Goal: Information Seeking & Learning: Learn about a topic

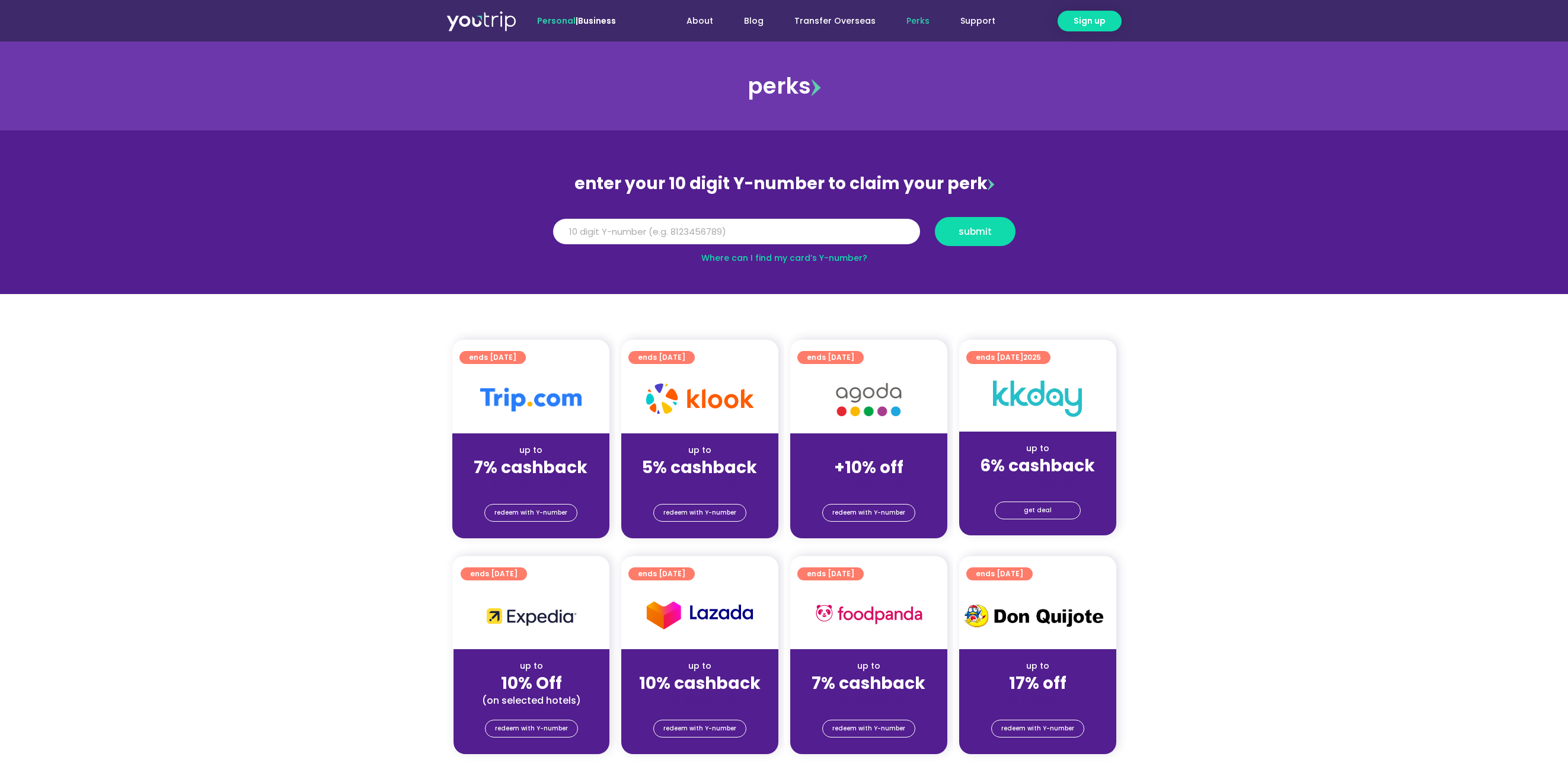
click at [351, 454] on section "ends 31 Mar 2027 up to 7% cashback (for stays only) redeem with Y-number ends 3…" at bounding box center [784, 446] width 1568 height 213
click at [417, 451] on section "ends 31 Mar 2027 up to 7% cashback (for stays only) redeem with Y-number ends 3…" at bounding box center [784, 446] width 1568 height 213
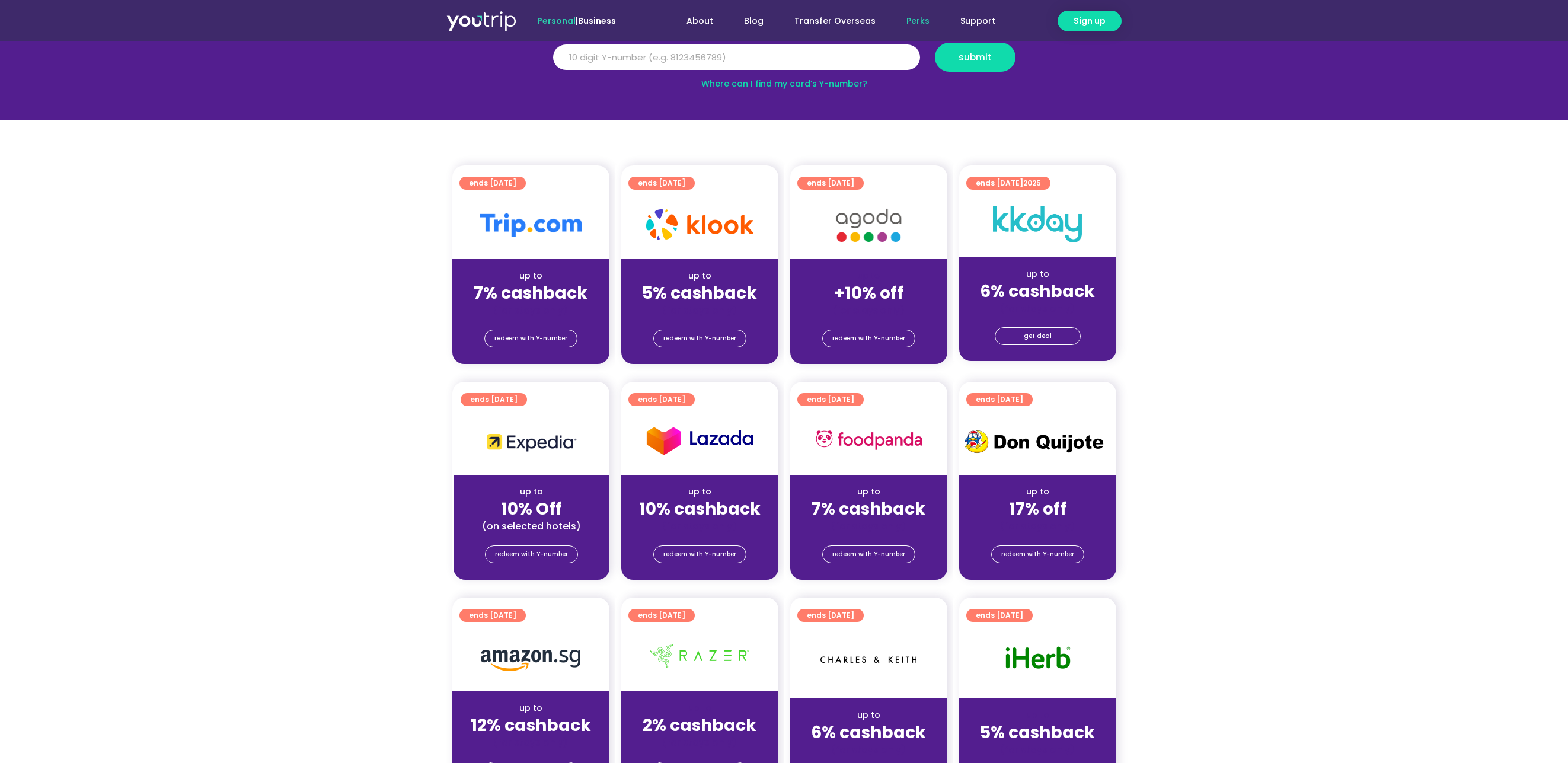
scroll to position [237, 0]
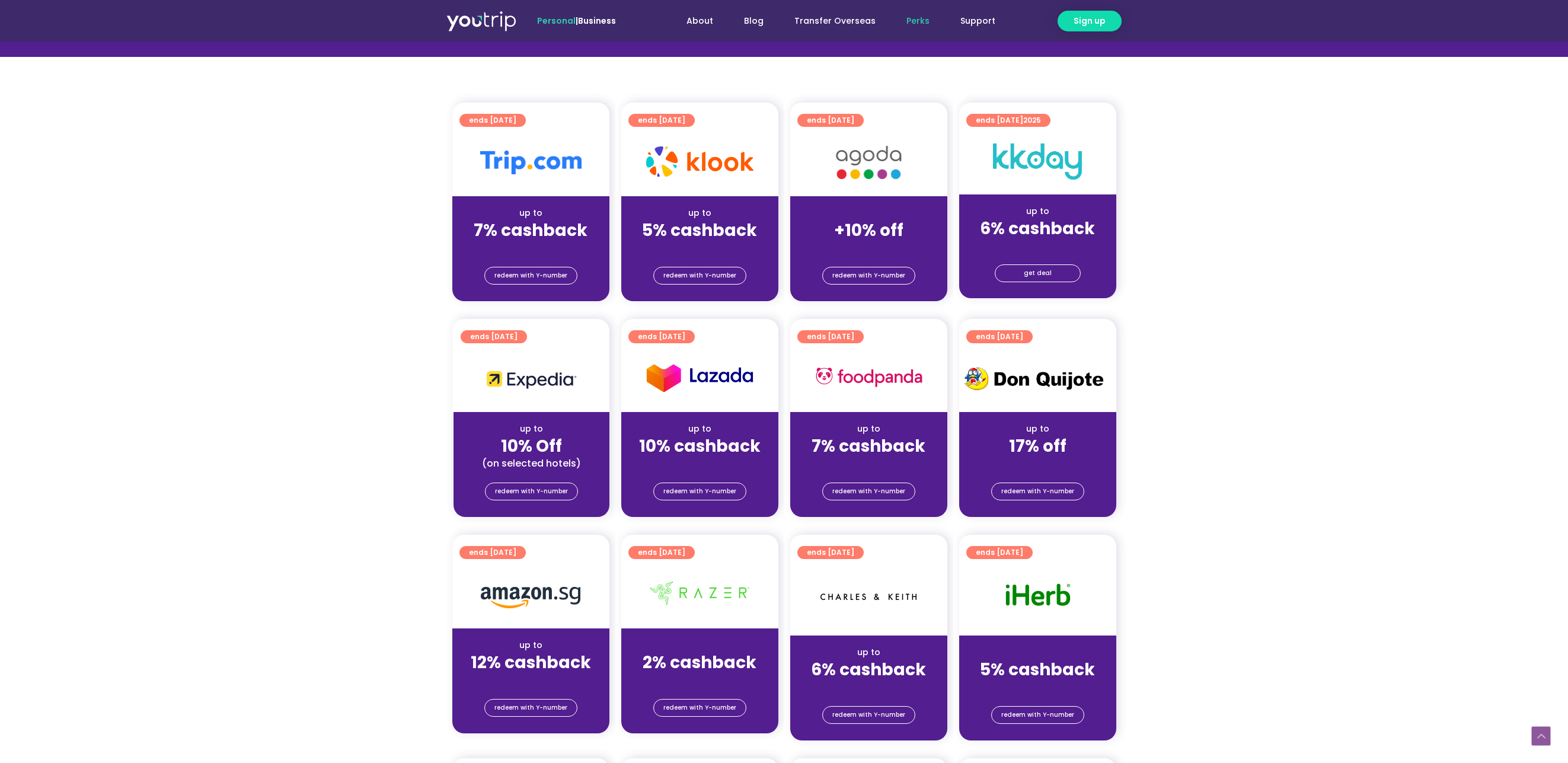
click at [357, 371] on section "ends 31 Dec 2025 up to 10% Off (on selected hotels) redeem with Y-number ends 3…" at bounding box center [784, 425] width 1568 height 213
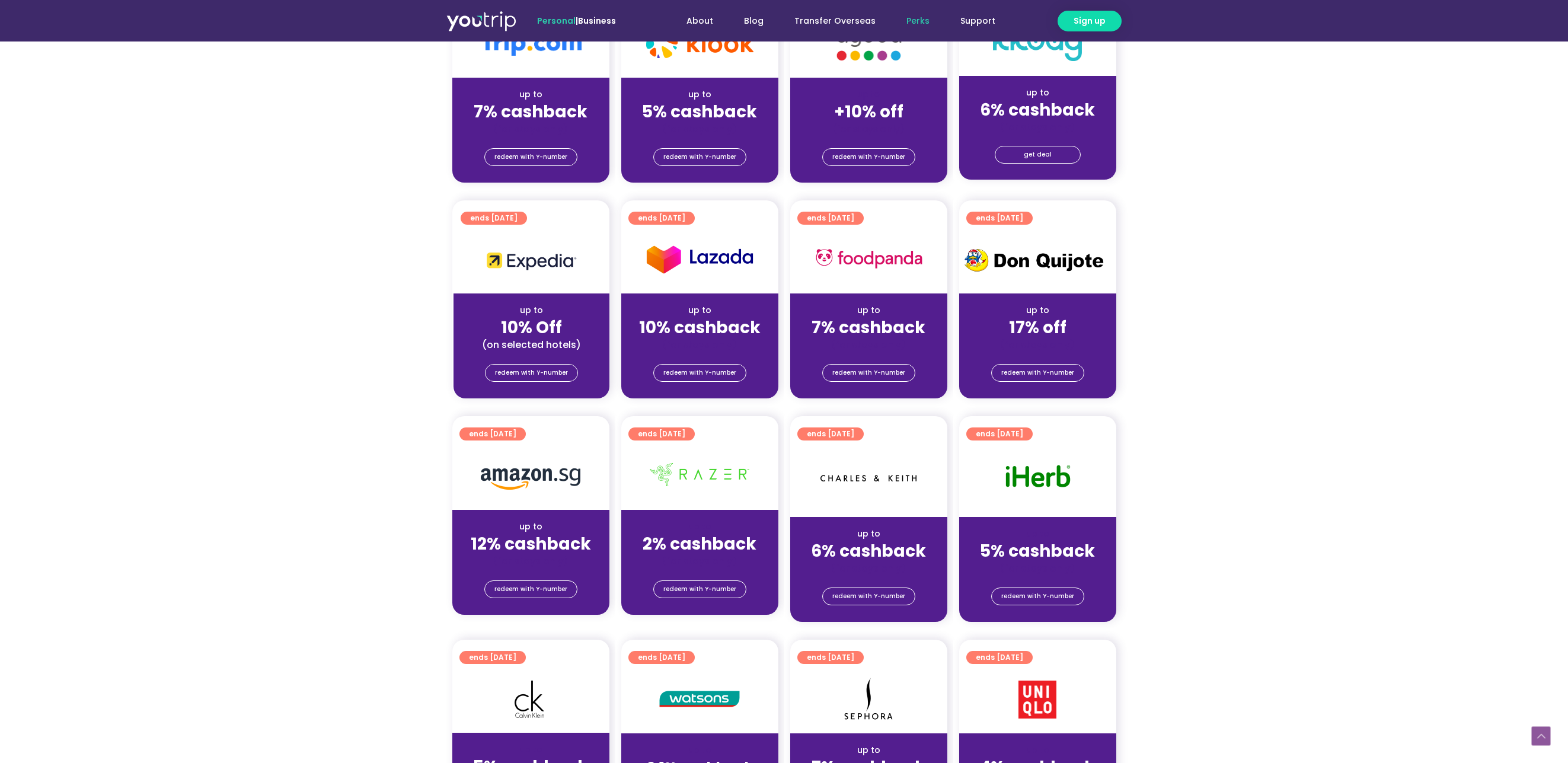
click at [355, 367] on section "ends 31 Dec 2025 up to 10% Off (on selected hotels) redeem with Y-number ends 3…" at bounding box center [784, 306] width 1568 height 213
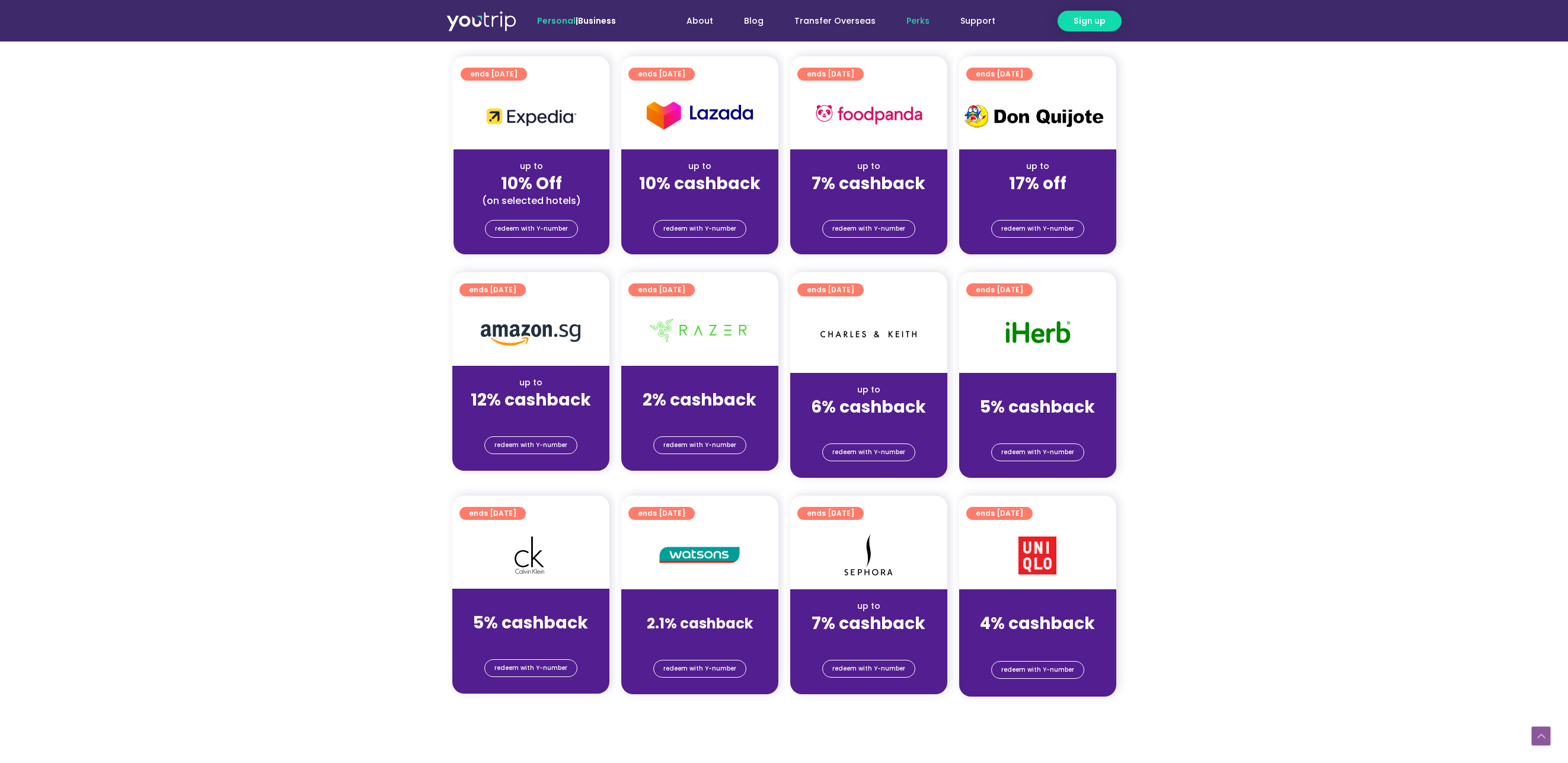
scroll to position [533, 0]
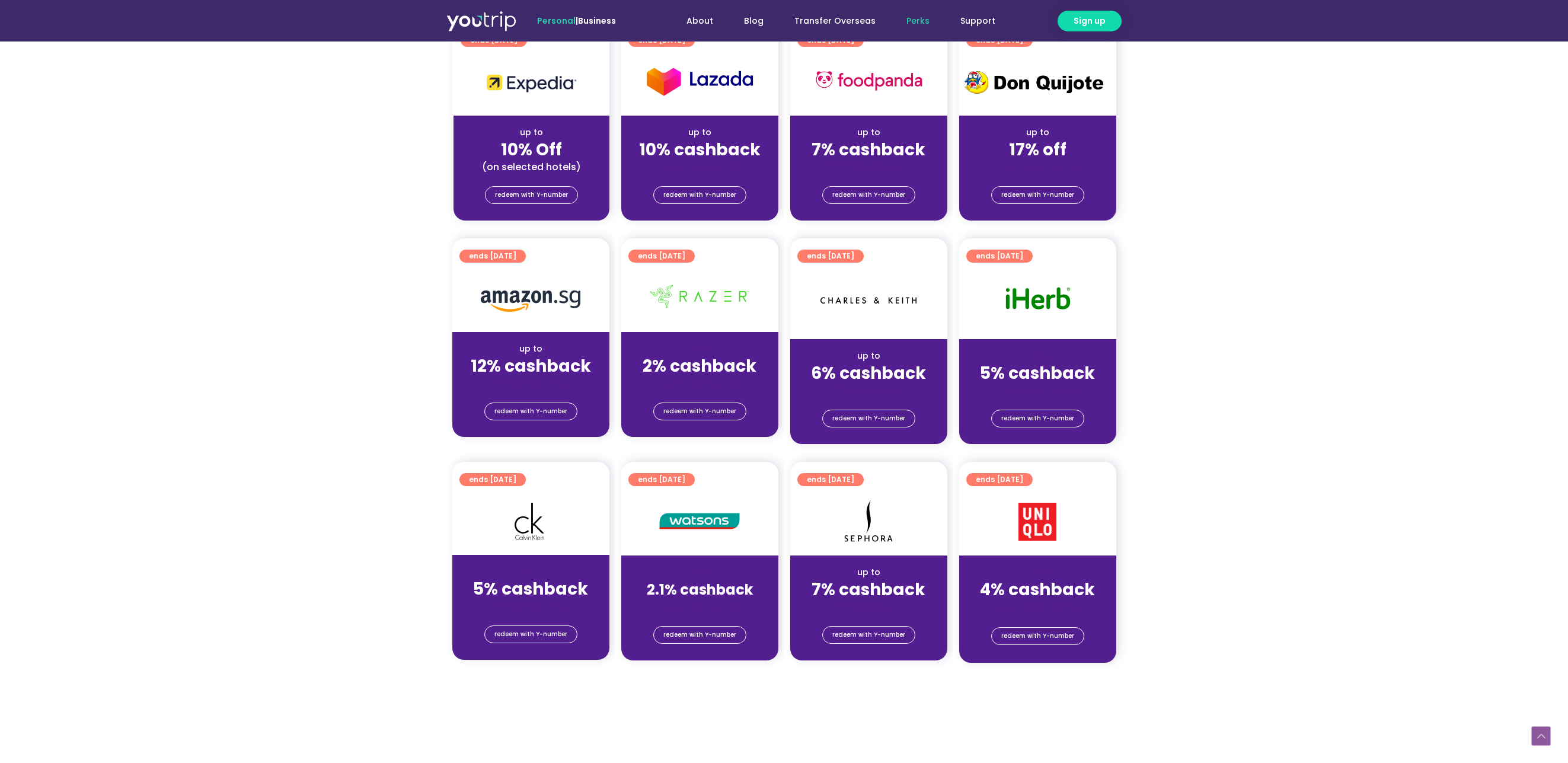
click at [531, 361] on strong "12% cashback" at bounding box center [531, 366] width 120 height 23
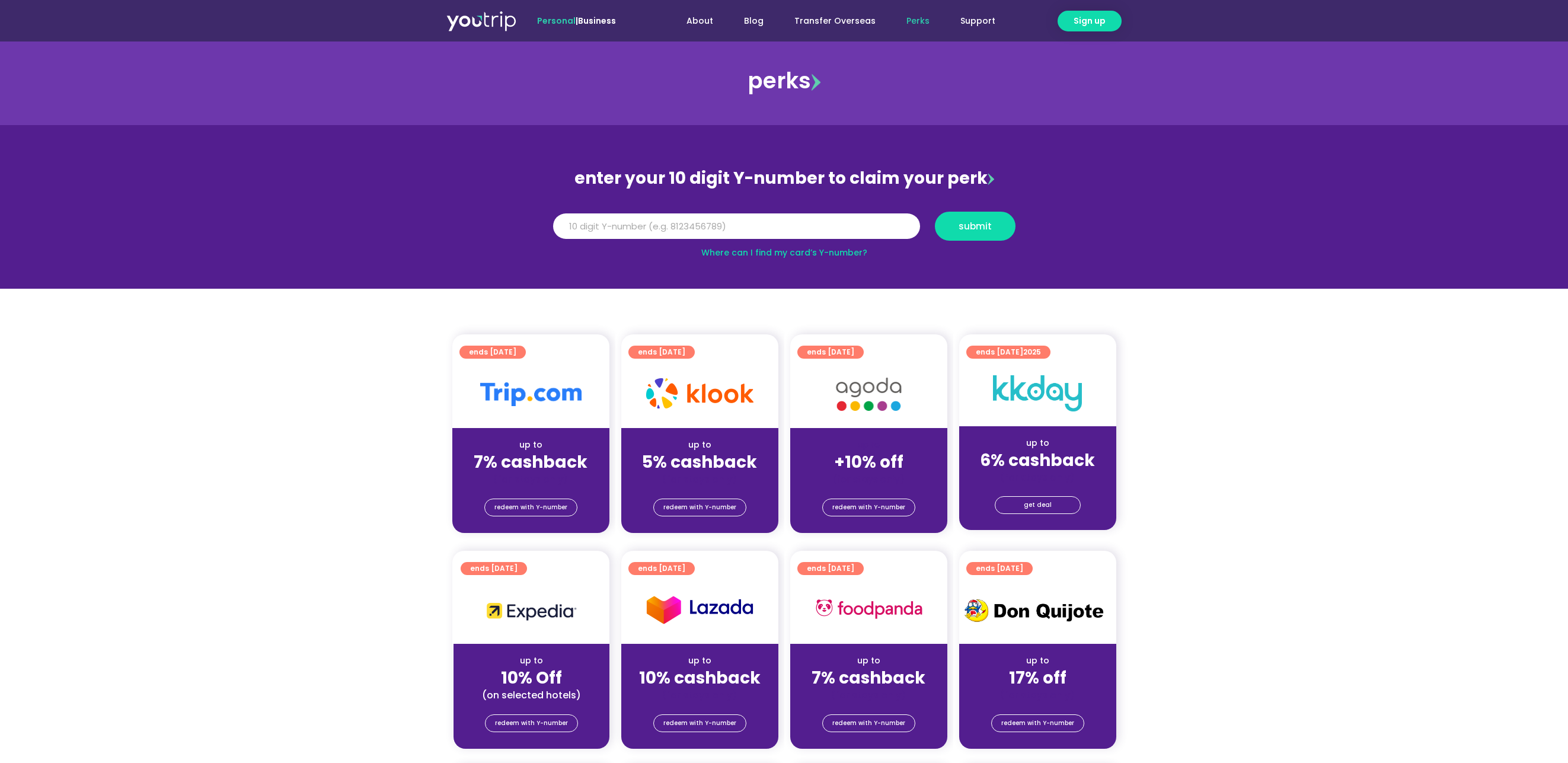
scroll to position [0, 0]
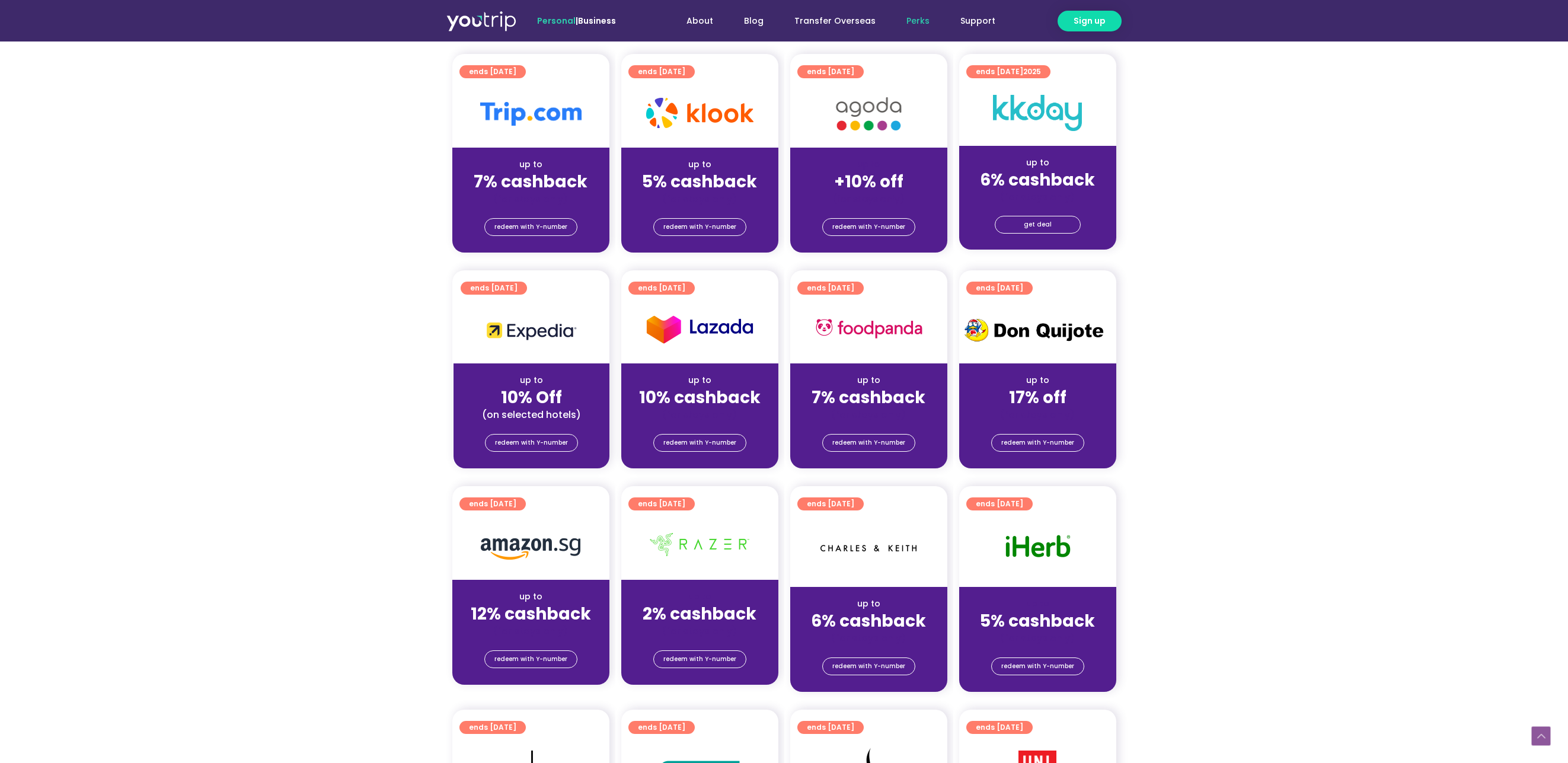
scroll to position [296, 0]
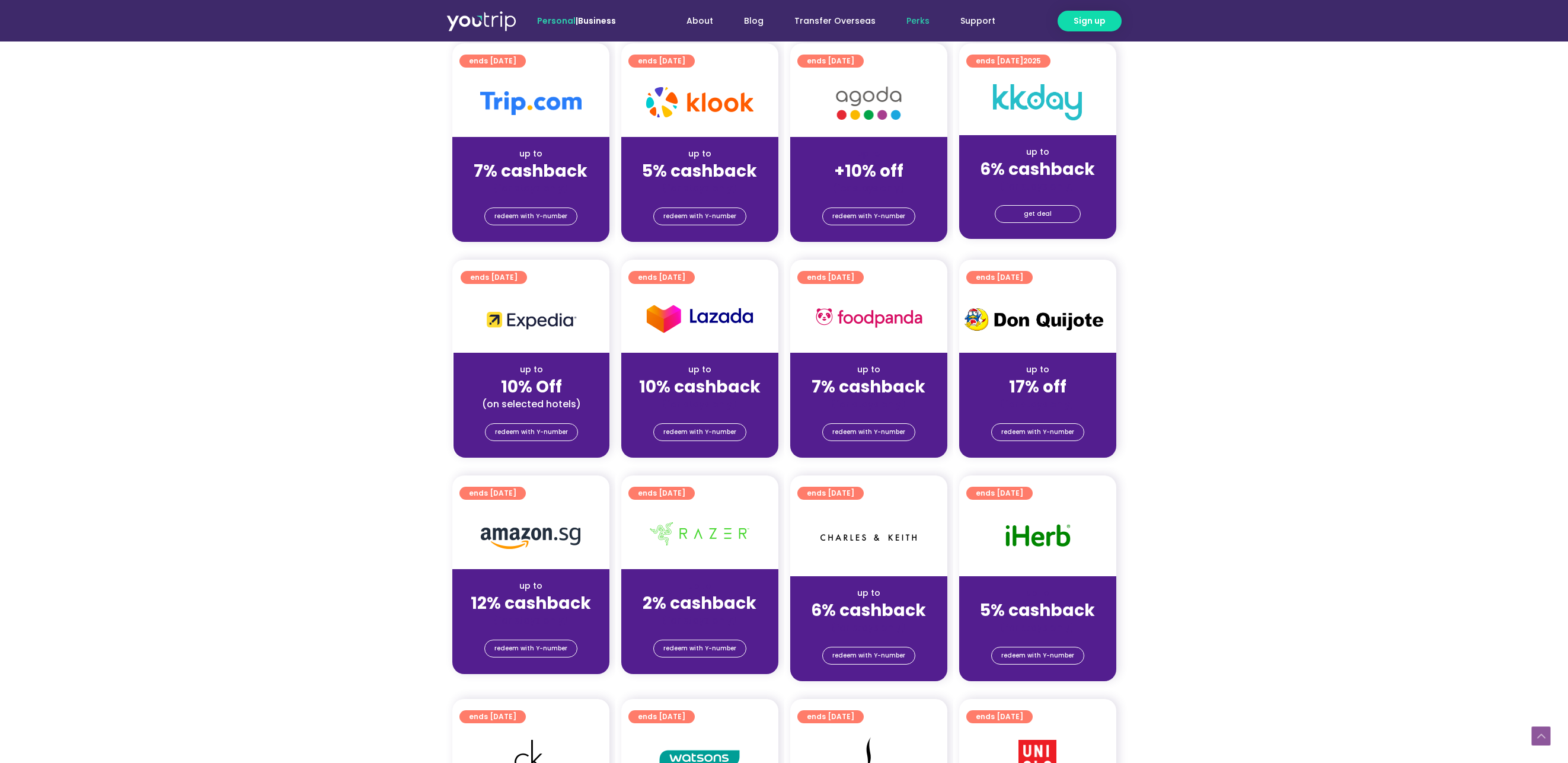
click at [1270, 324] on section "ends 31 Dec 2025 up to 10% Off (on selected hotels) redeem with Y-number ends 3…" at bounding box center [784, 366] width 1568 height 213
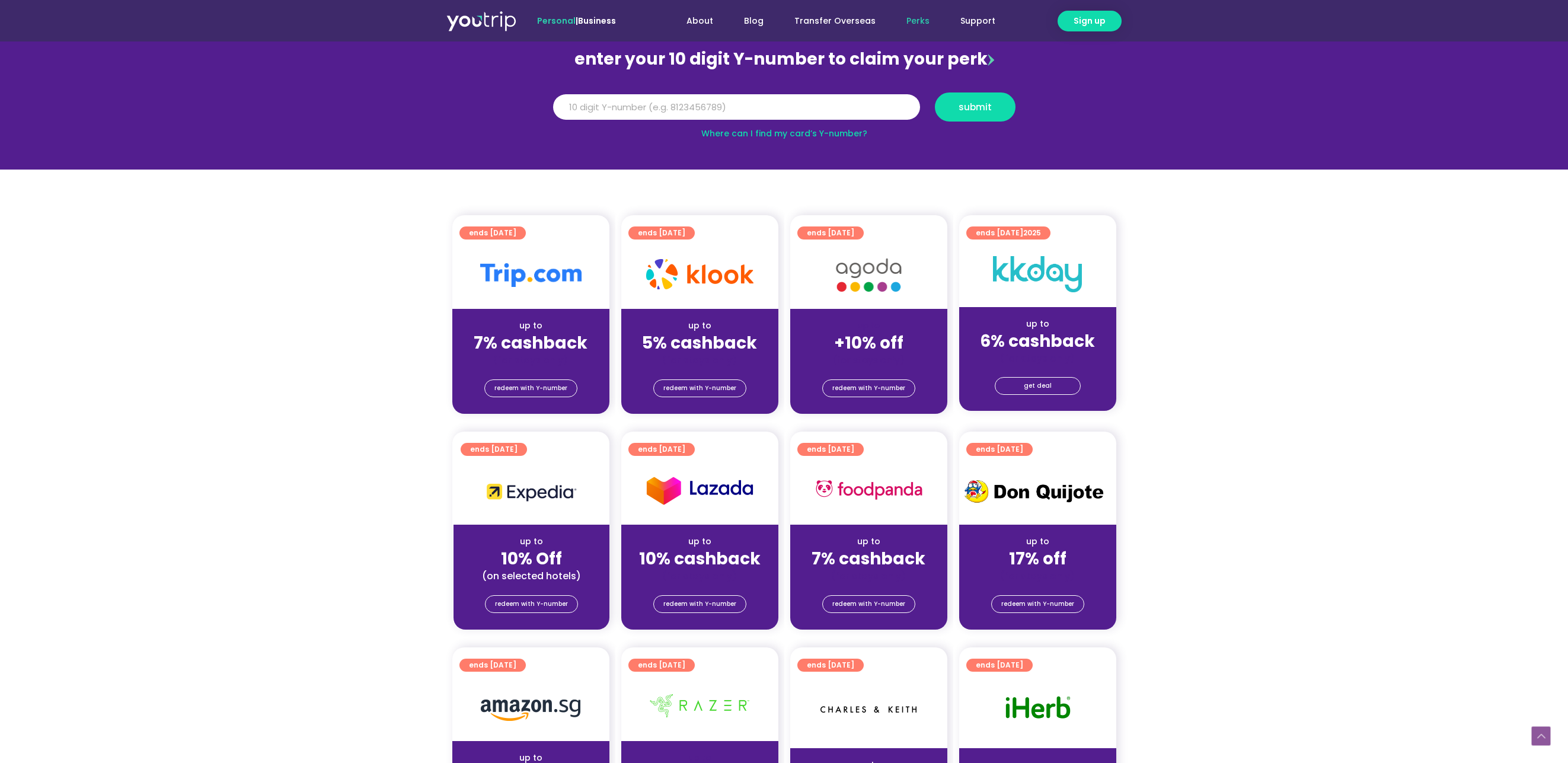
scroll to position [0, 0]
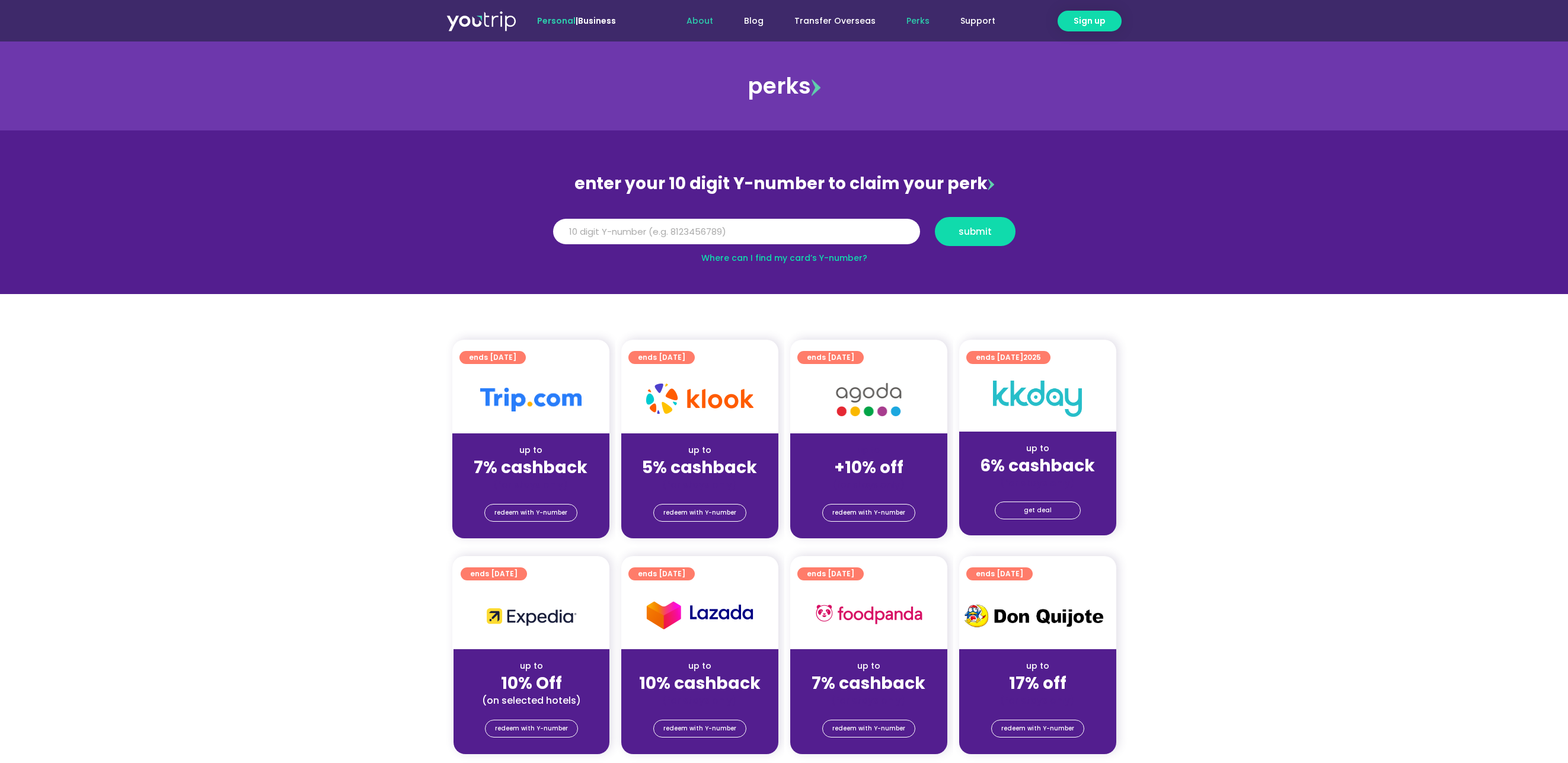
click at [713, 15] on link "About" at bounding box center [700, 21] width 58 height 22
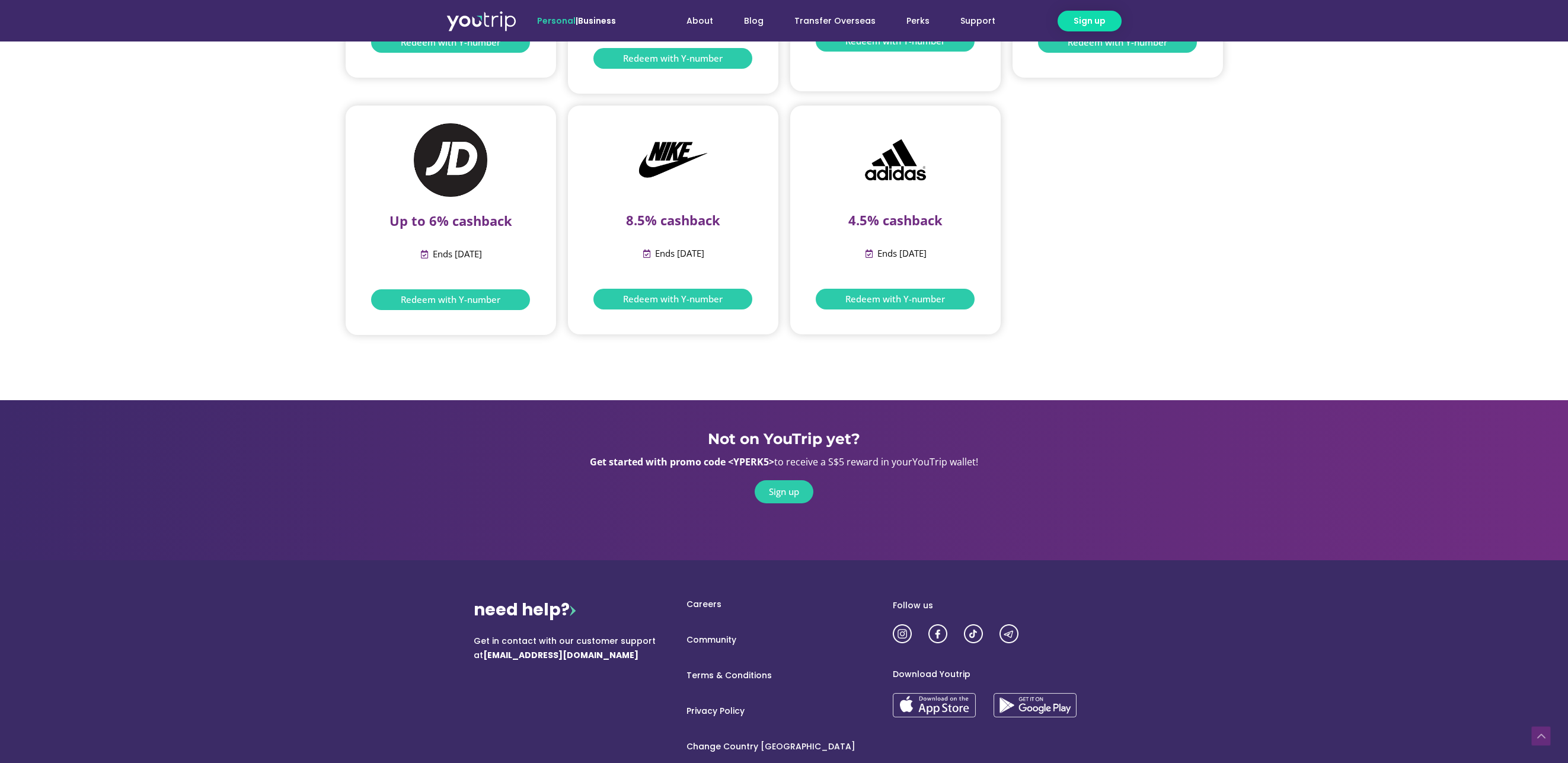
scroll to position [1822, 0]
